Goal: Information Seeking & Learning: Stay updated

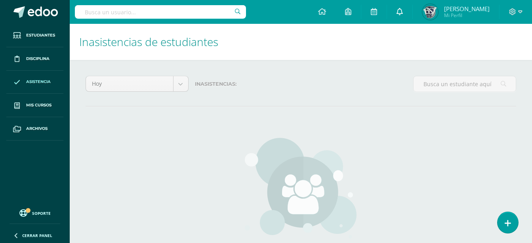
click at [398, 10] on icon at bounding box center [400, 11] width 6 height 7
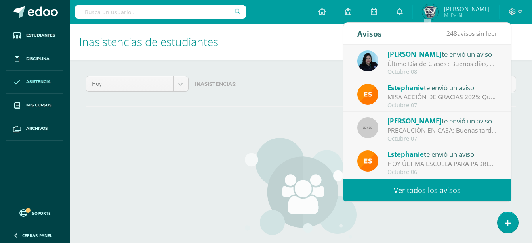
click at [398, 63] on div "Último Día de Clases : Buenos días, Les deseo un exitoso [DATE]. Adjunto inform…" at bounding box center [443, 63] width 110 height 9
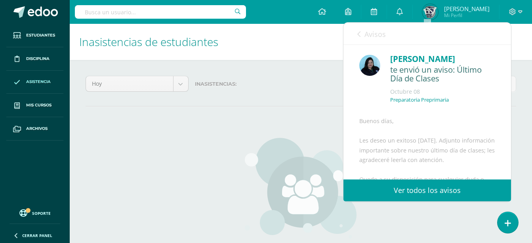
click at [398, 185] on link "Ver todos los avisos" at bounding box center [428, 190] width 168 height 22
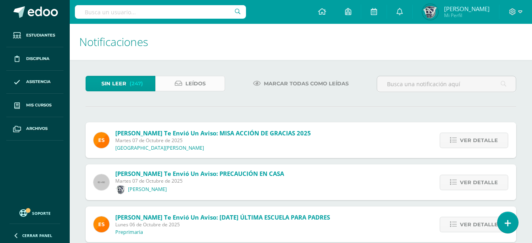
click at [193, 78] on span "Leídos" at bounding box center [195, 83] width 20 height 15
click at [193, 83] on span "Leídos" at bounding box center [195, 83] width 20 height 15
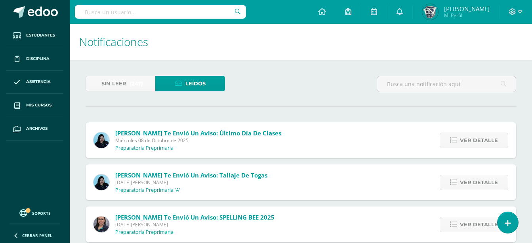
click at [230, 132] on span "Carmen Soto te envió un aviso: Último Día de Clases" at bounding box center [198, 133] width 166 height 8
click at [138, 137] on span "Miércoles 08 de Octubre de 2025" at bounding box center [198, 140] width 166 height 7
click at [475, 140] on span "Ver detalle" at bounding box center [479, 140] width 38 height 15
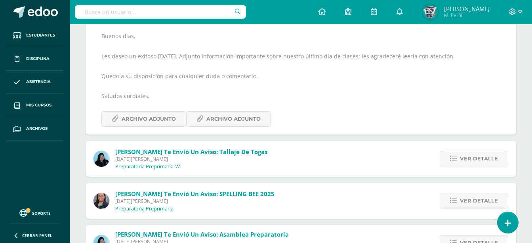
scroll to position [129, 0]
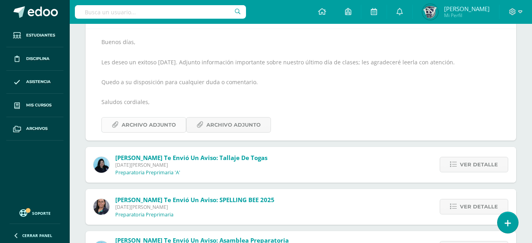
click at [164, 125] on span "Archivo Adjunto" at bounding box center [149, 124] width 54 height 15
